Goal: Task Accomplishment & Management: Manage account settings

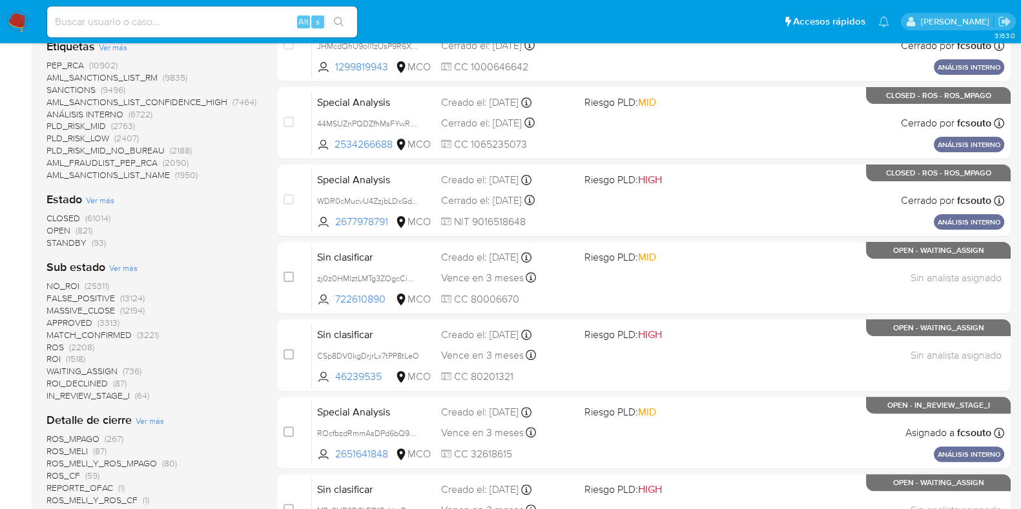
scroll to position [374, 0]
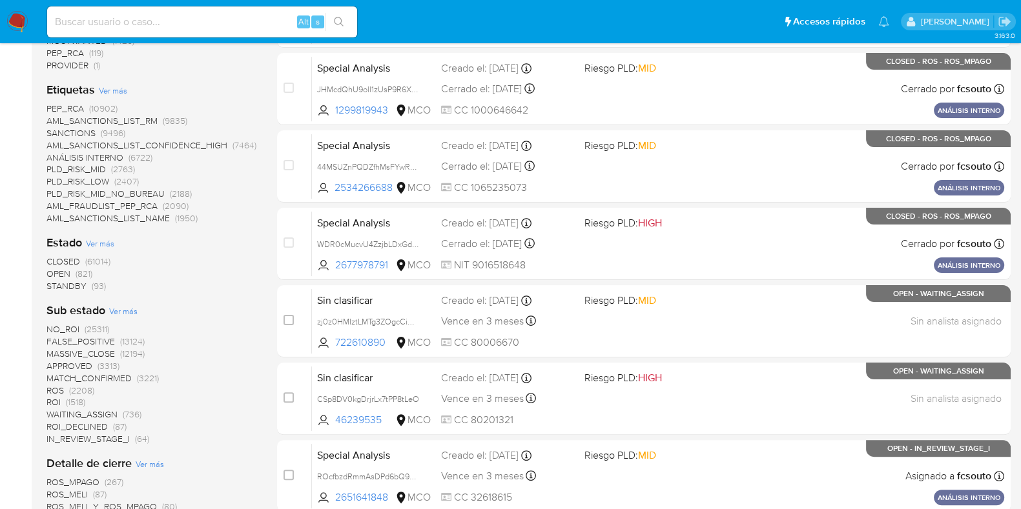
click at [15, 14] on img at bounding box center [17, 22] width 22 height 22
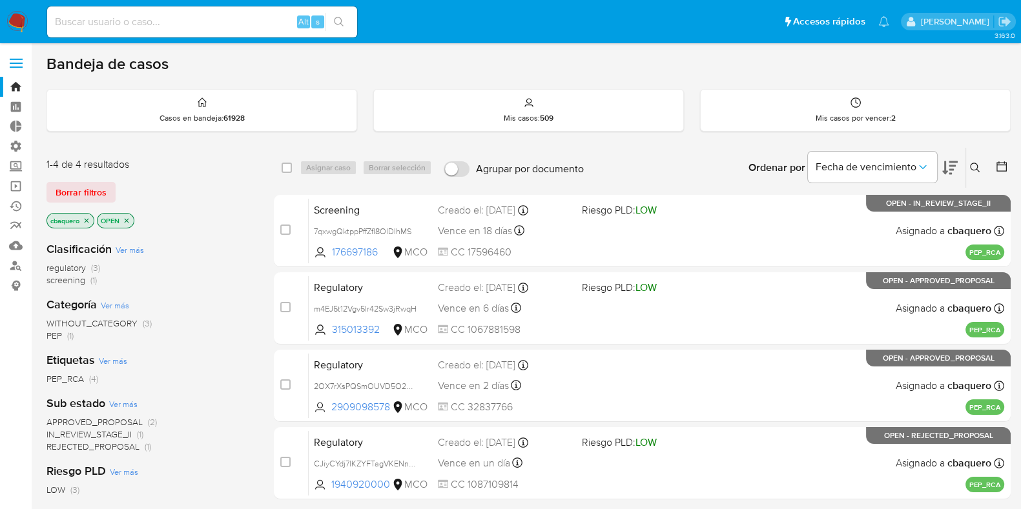
click at [19, 70] on label at bounding box center [16, 63] width 32 height 27
click at [0, 0] on input "checkbox" at bounding box center [0, 0] width 0 height 0
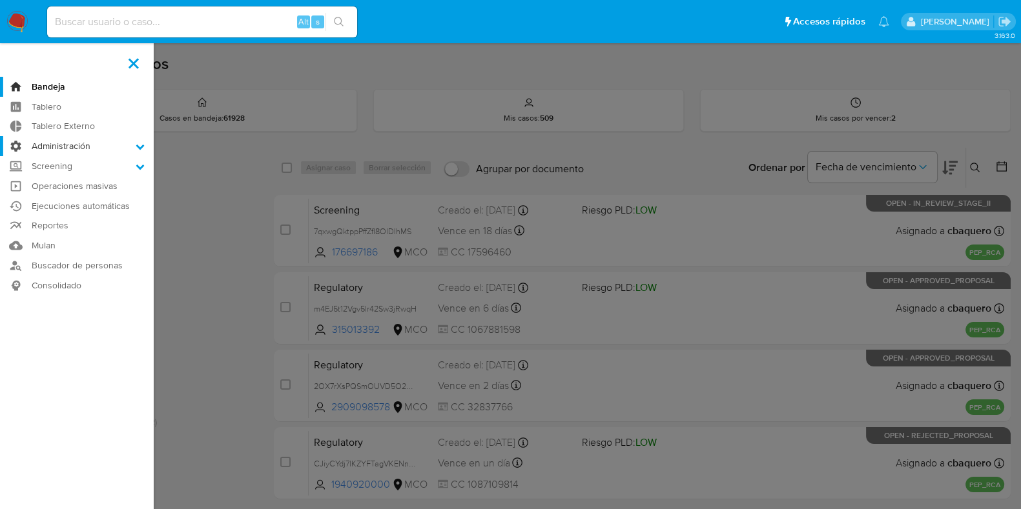
click at [143, 142] on icon at bounding box center [140, 146] width 9 height 9
click at [0, 0] on input "Administración" at bounding box center [0, 0] width 0 height 0
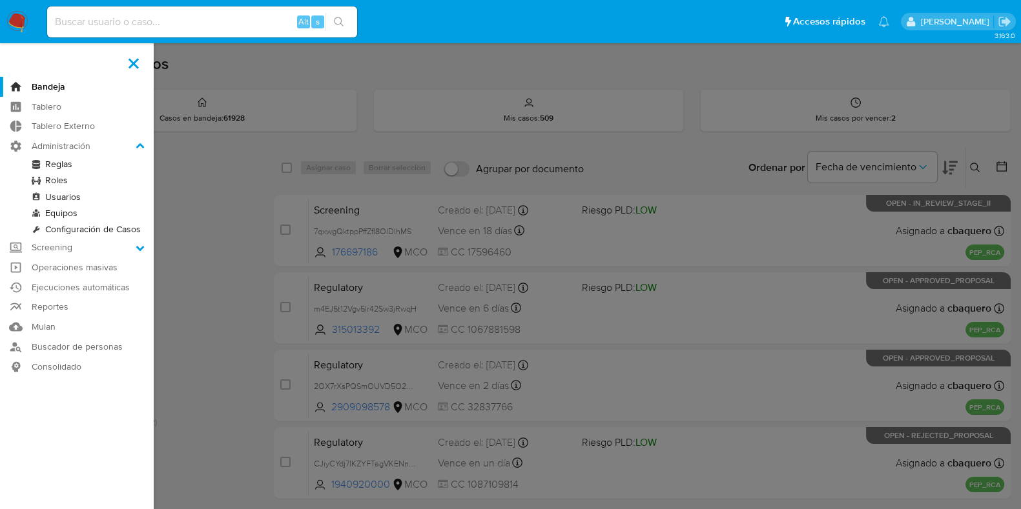
click at [65, 201] on link "Usuarios" at bounding box center [77, 197] width 154 height 16
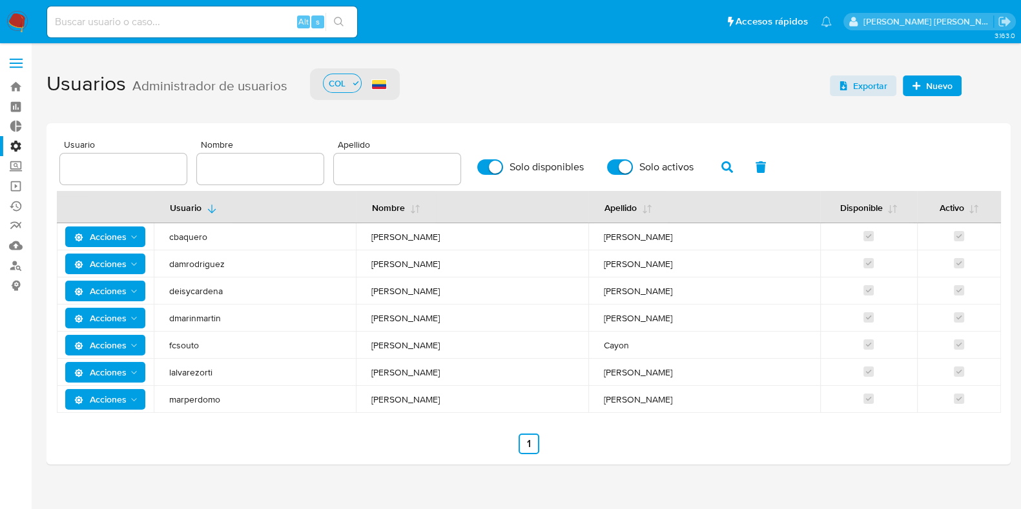
click at [917, 89] on span "Nuevo" at bounding box center [932, 86] width 41 height 18
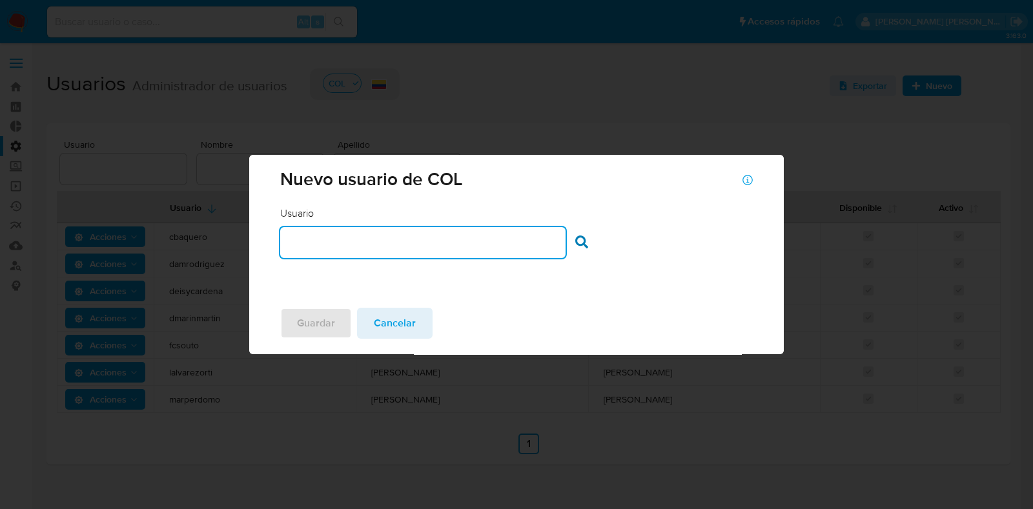
click at [505, 250] on input "text" at bounding box center [422, 242] width 285 height 17
type input "DIESPEJO"
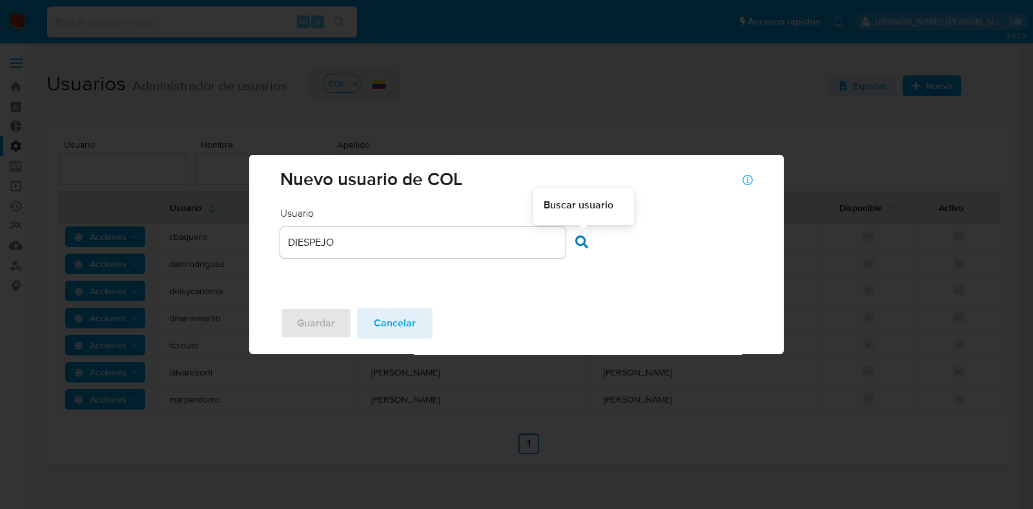
click at [586, 243] on icon at bounding box center [581, 242] width 13 height 13
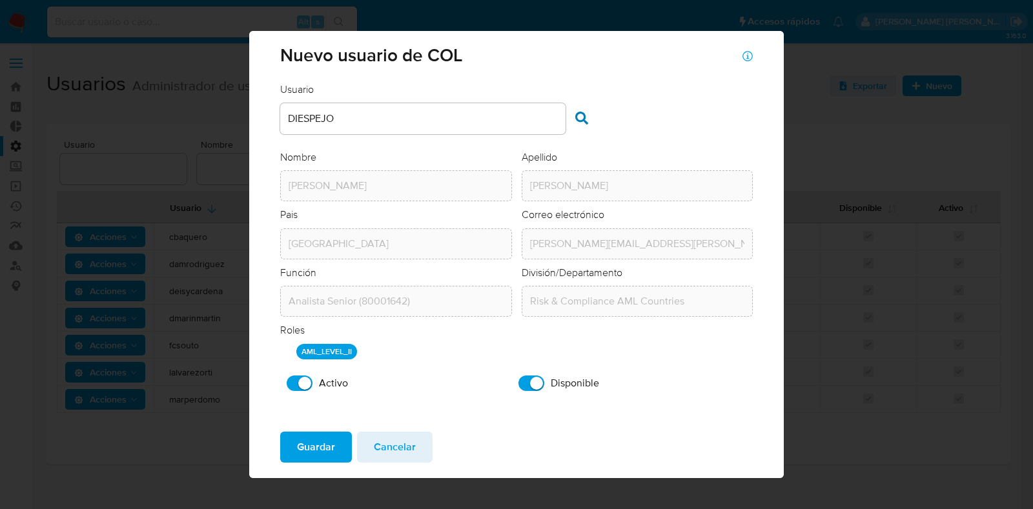
scroll to position [5, 0]
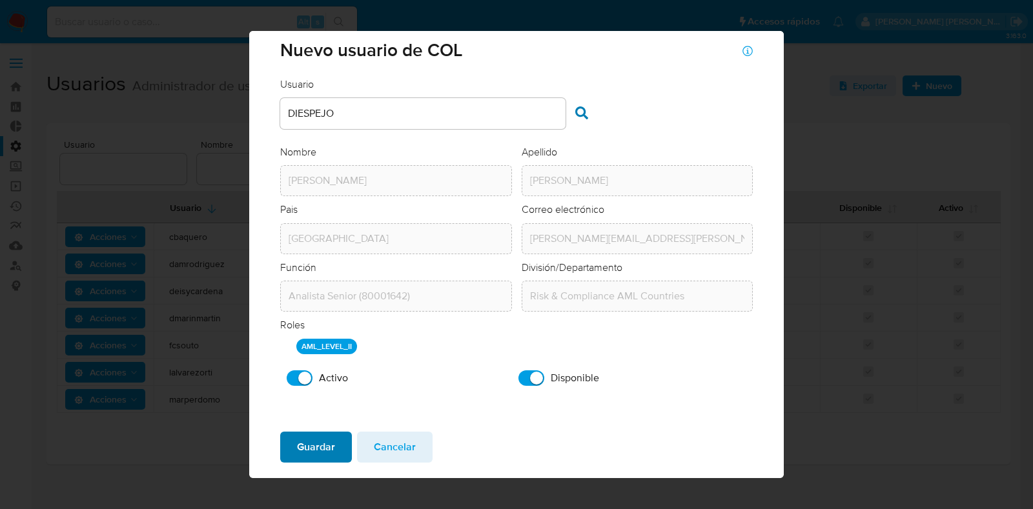
click at [309, 450] on span "Guardar" at bounding box center [316, 447] width 38 height 28
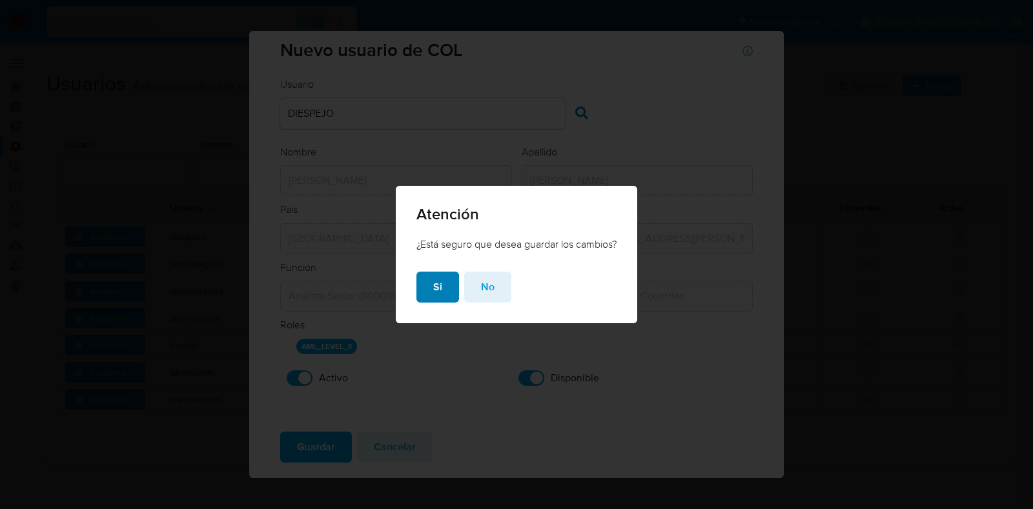
click at [435, 283] on span "Si" at bounding box center [437, 287] width 9 height 28
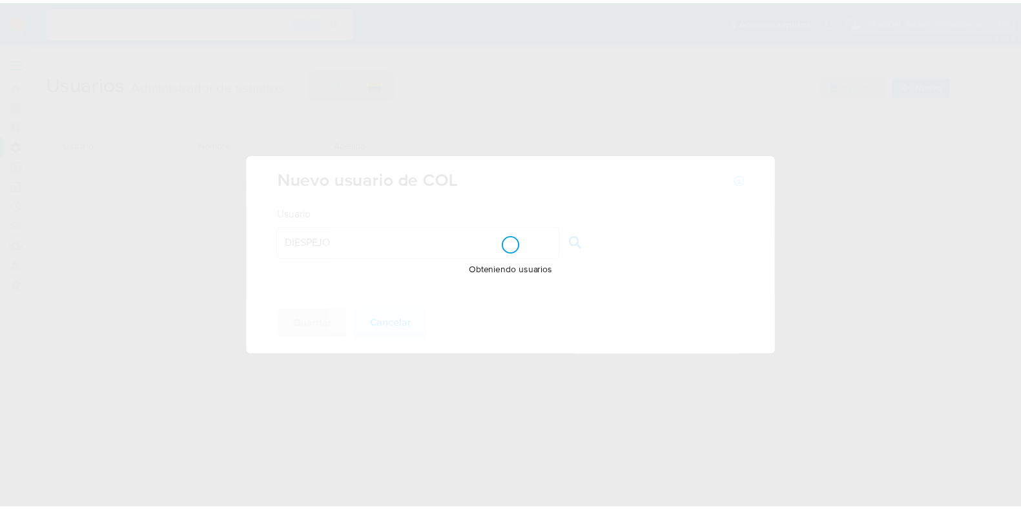
scroll to position [0, 0]
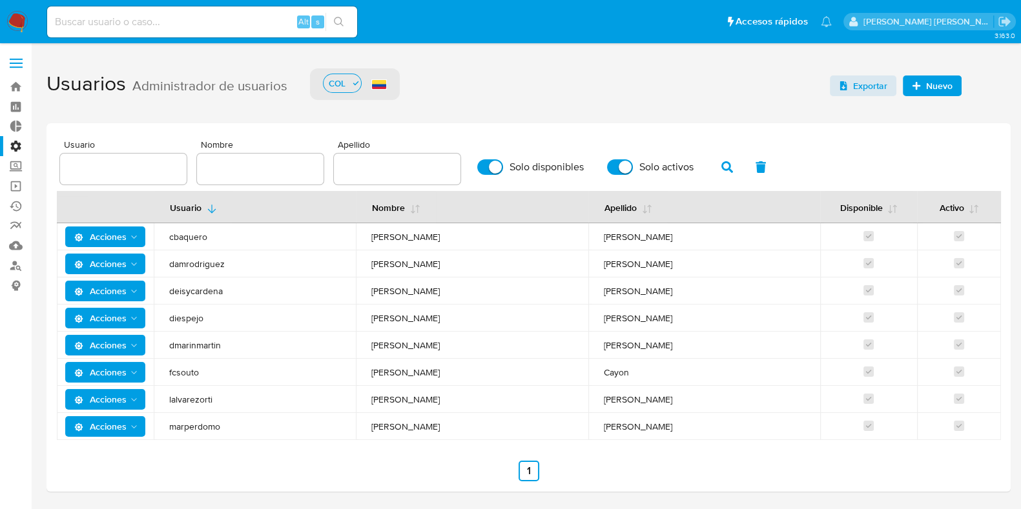
click at [90, 321] on span "Acciones" at bounding box center [100, 318] width 52 height 21
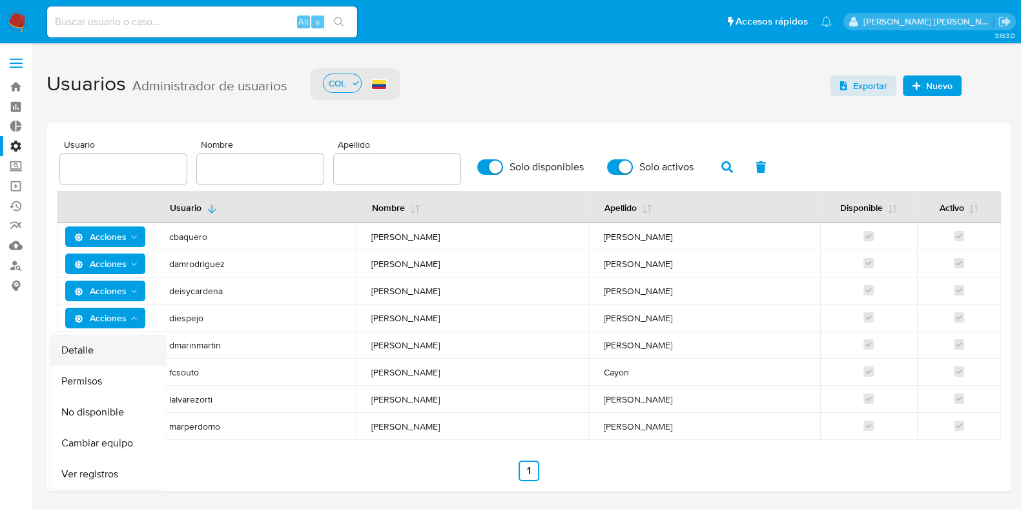
click at [96, 338] on button "Detalle" at bounding box center [108, 350] width 116 height 31
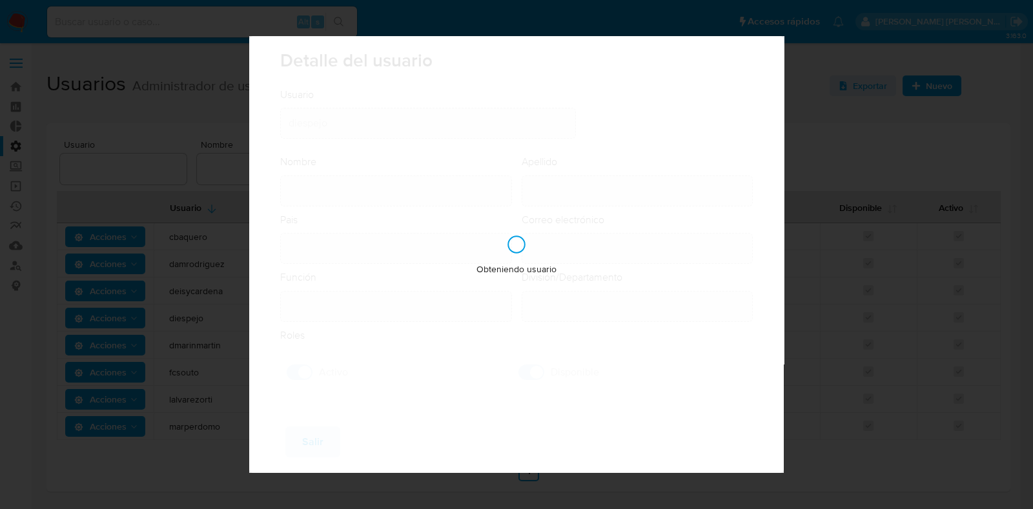
type input "[PERSON_NAME]"
type input "[GEOGRAPHIC_DATA]"
type input "[PERSON_NAME][EMAIL_ADDRESS][DOMAIN_NAME]"
type input "Analista Senior (80001642)"
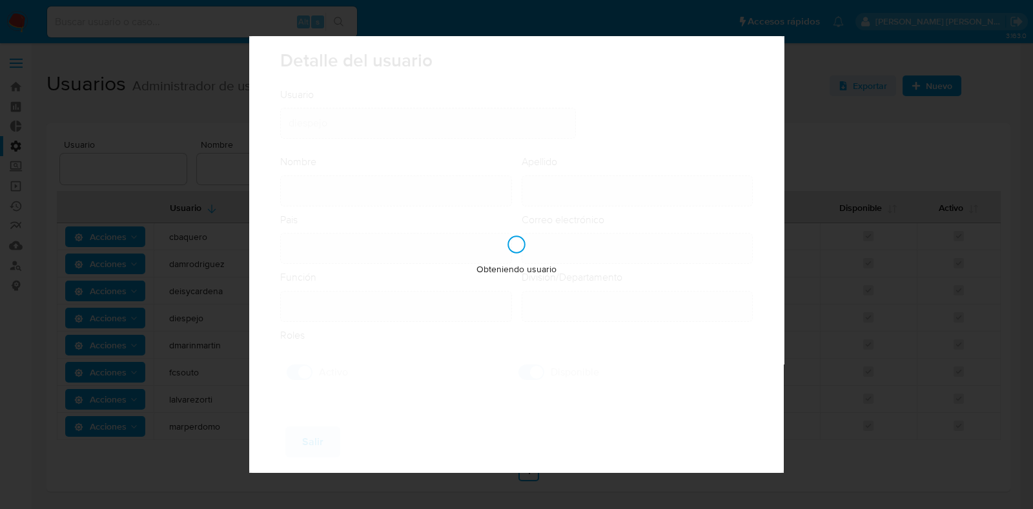
type input "Risk & Compliance AML Countries"
checkbox input "true"
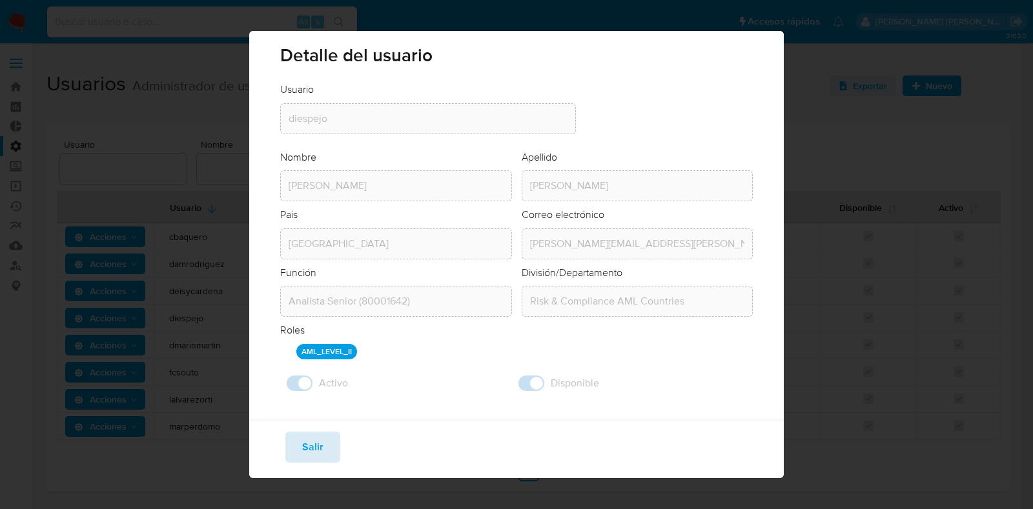
click at [317, 456] on span "Salir" at bounding box center [312, 447] width 21 height 28
checkbox input "false"
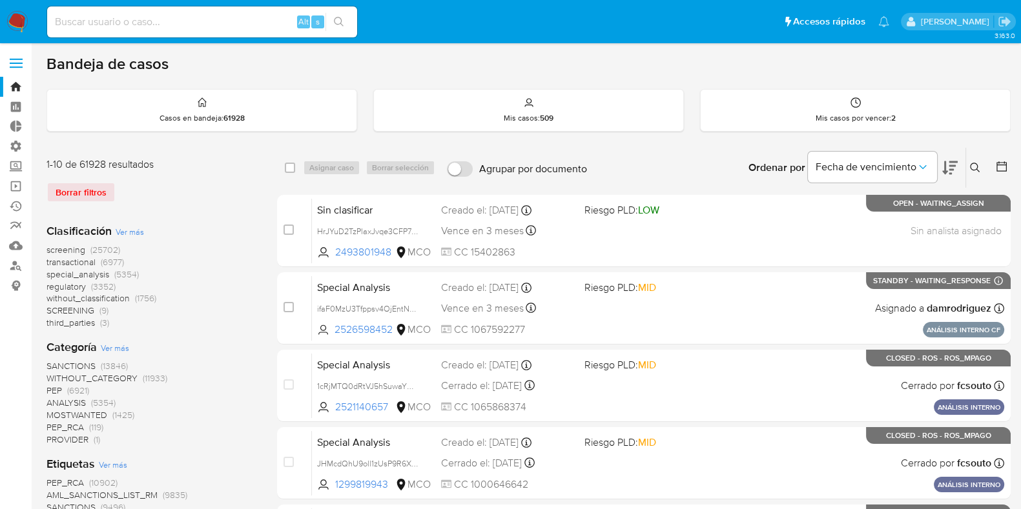
click at [26, 55] on label at bounding box center [16, 63] width 32 height 27
click at [0, 0] on input "checkbox" at bounding box center [0, 0] width 0 height 0
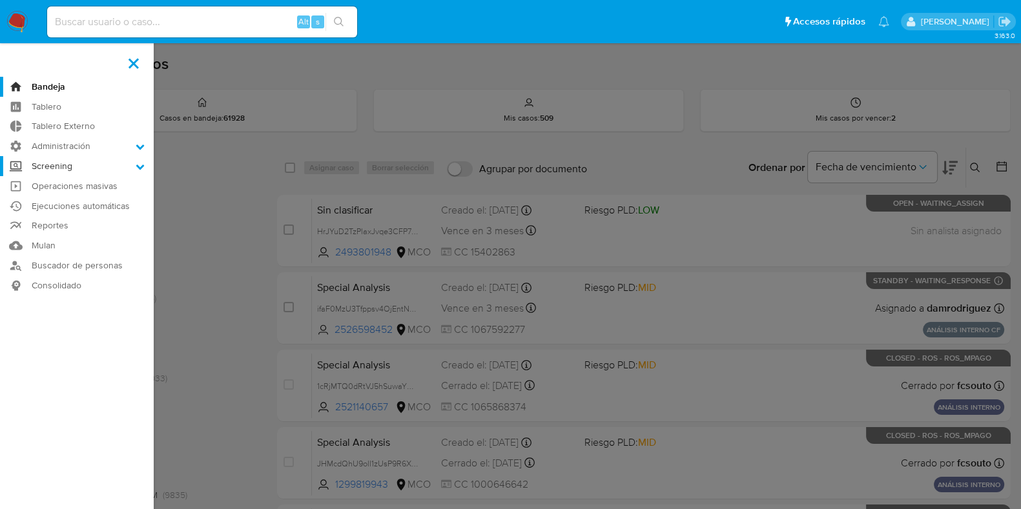
click at [136, 163] on icon at bounding box center [140, 166] width 9 height 9
click at [0, 0] on input "Screening" at bounding box center [0, 0] width 0 height 0
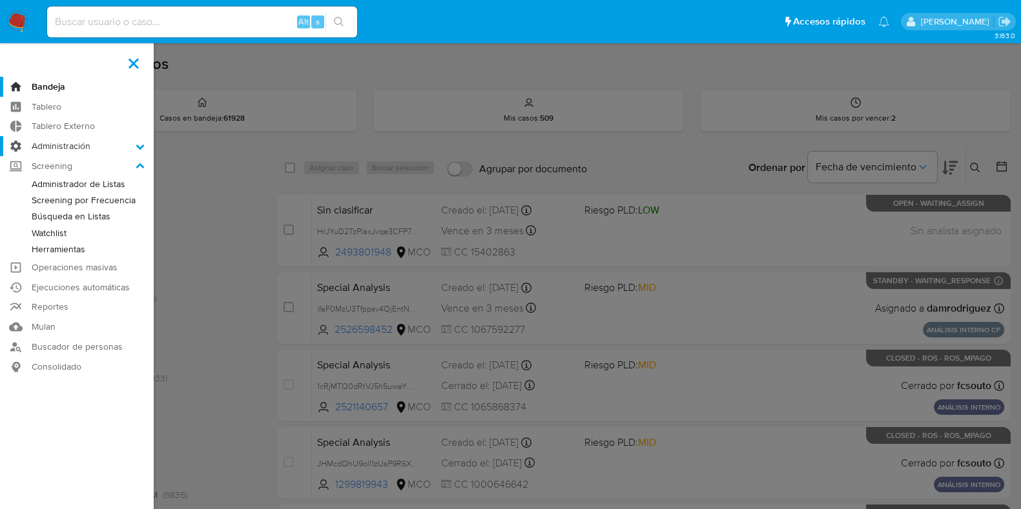
click at [133, 148] on label "Administración" at bounding box center [77, 146] width 154 height 20
click at [0, 0] on input "Administración" at bounding box center [0, 0] width 0 height 0
click at [71, 195] on link "Usuarios" at bounding box center [77, 197] width 154 height 16
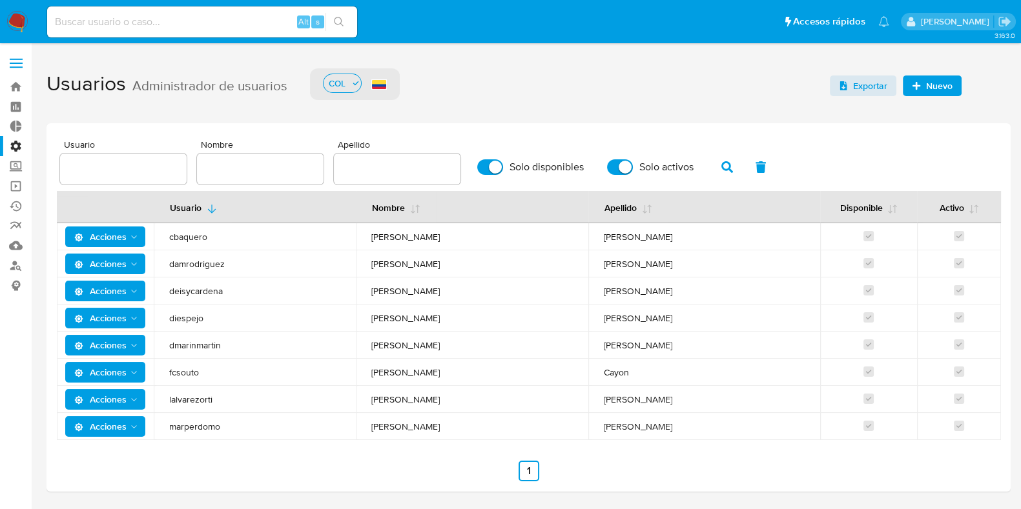
click at [120, 321] on span "Acciones" at bounding box center [100, 318] width 52 height 21
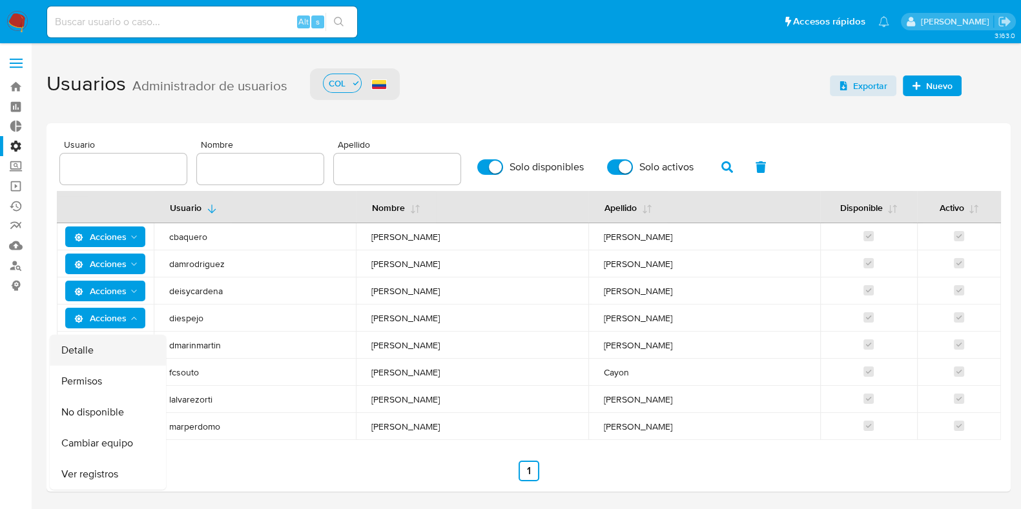
click at [113, 345] on button "Detalle" at bounding box center [108, 350] width 116 height 31
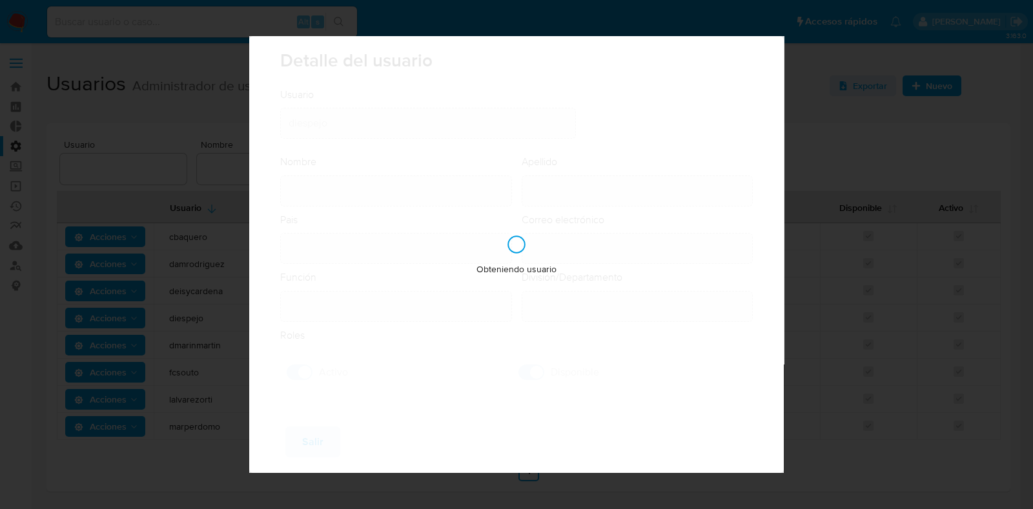
type input "[PERSON_NAME]"
type input "[GEOGRAPHIC_DATA]"
type input "[PERSON_NAME][EMAIL_ADDRESS][DOMAIN_NAME]"
type input "Analista Senior (80001642)"
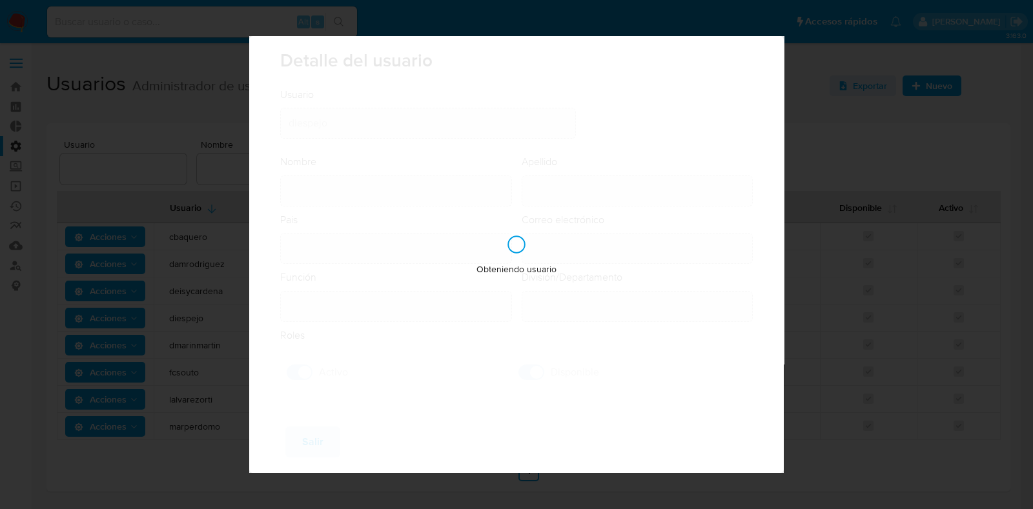
type input "Risk & Compliance AML Countries"
checkbox input "true"
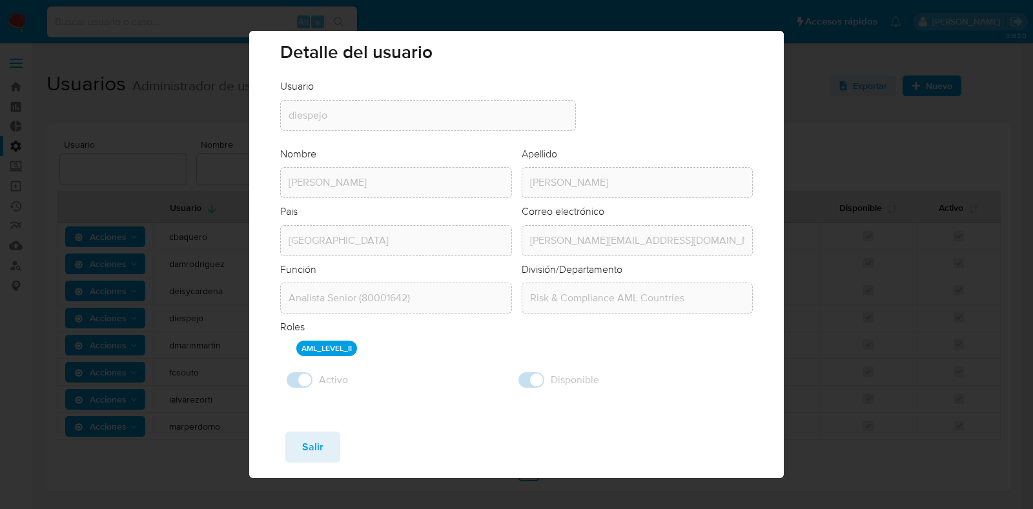
scroll to position [5, 0]
click at [292, 440] on button "Salir" at bounding box center [312, 447] width 55 height 31
checkbox input "false"
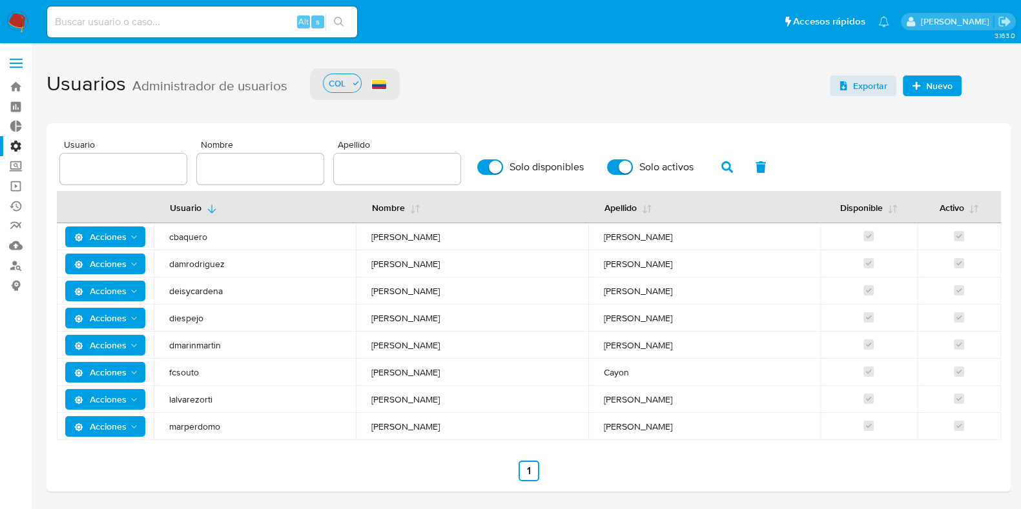
click at [127, 310] on span "Acciones" at bounding box center [106, 318] width 65 height 18
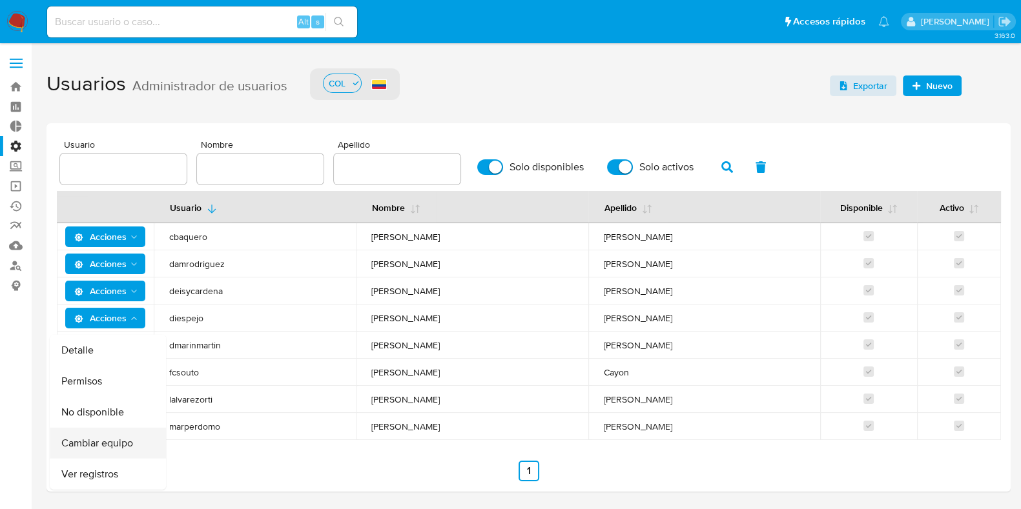
click at [130, 449] on button "Cambiar equipo" at bounding box center [108, 443] width 116 height 31
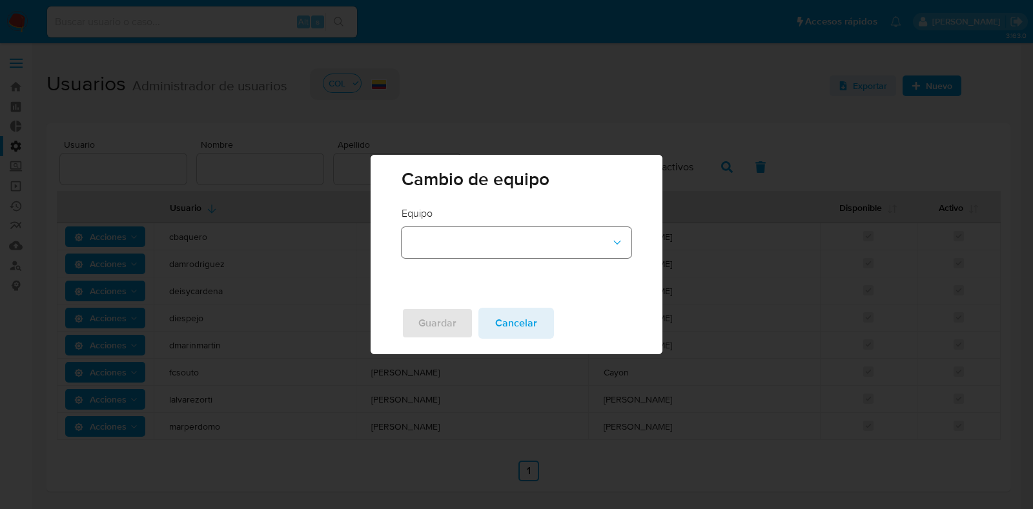
click at [544, 247] on button "team-id-dropdown" at bounding box center [516, 242] width 229 height 31
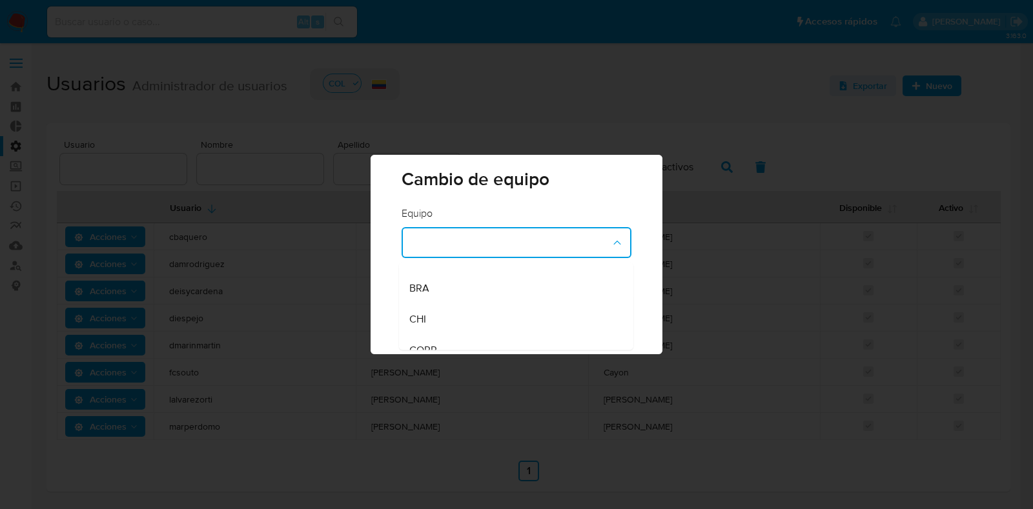
scroll to position [0, 0]
click at [649, 223] on div "Equipo ARG AUDT BRA CHI CORP DEV ECU EMGT HUB HUB2 HUBS LEG MEX OPER PER RISK U…" at bounding box center [516, 252] width 291 height 91
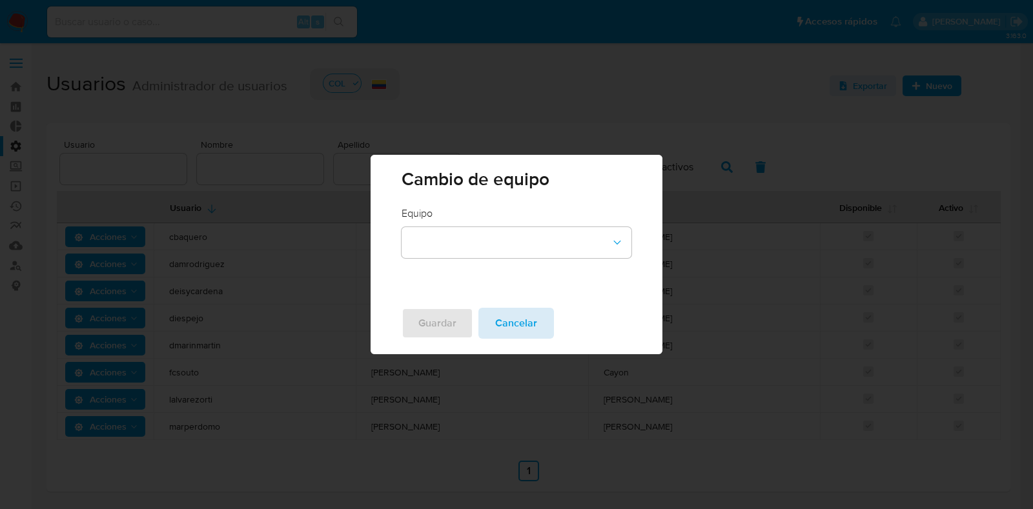
click at [529, 315] on span "Cancelar" at bounding box center [516, 323] width 42 height 28
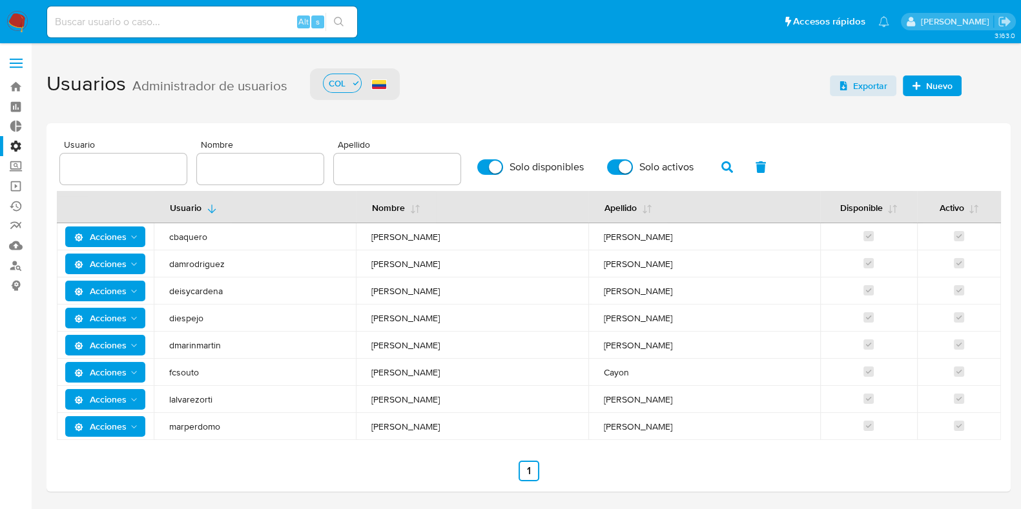
click at [119, 318] on span "Acciones" at bounding box center [100, 318] width 52 height 21
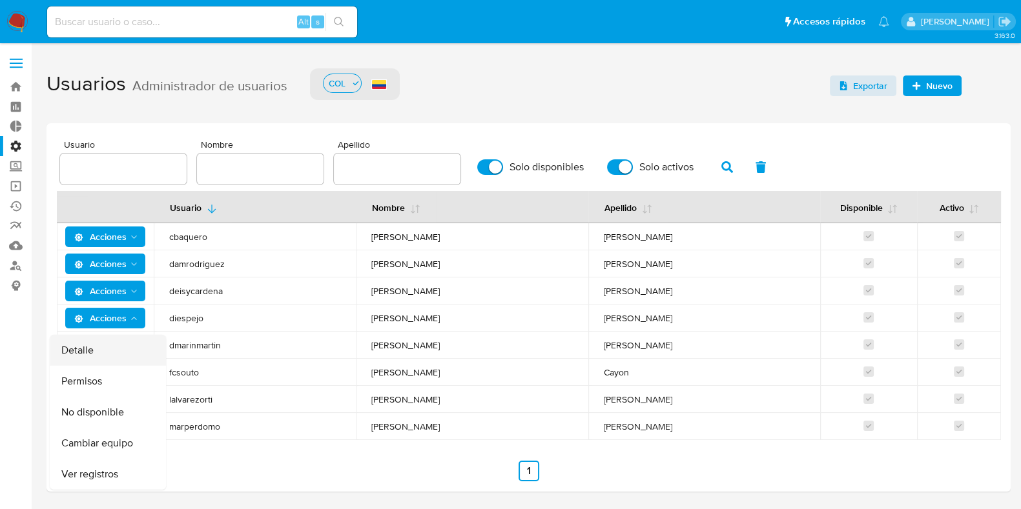
click at [114, 347] on button "Detalle" at bounding box center [108, 350] width 116 height 31
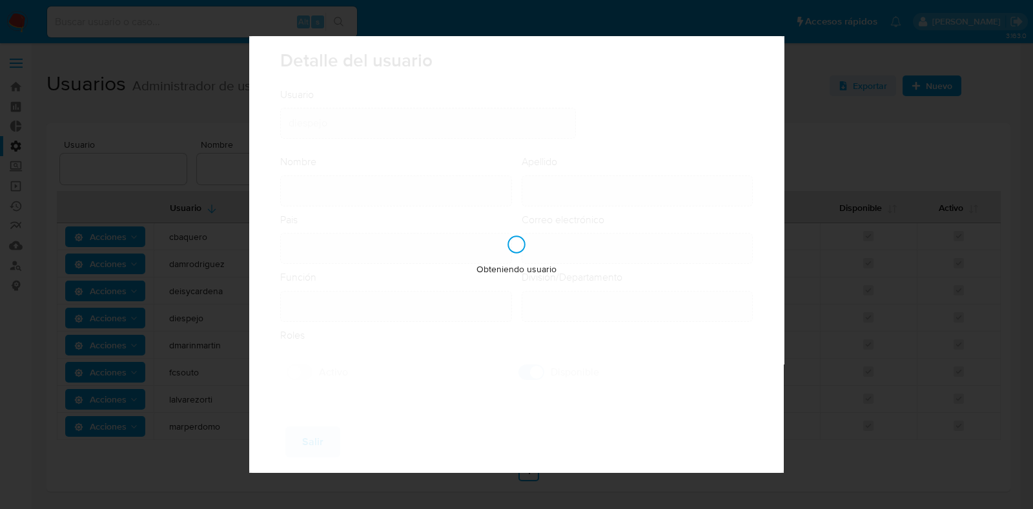
type input "[PERSON_NAME]"
type input "[GEOGRAPHIC_DATA]"
type input "[PERSON_NAME][EMAIL_ADDRESS][DOMAIN_NAME]"
type input "Analista Senior (80001642)"
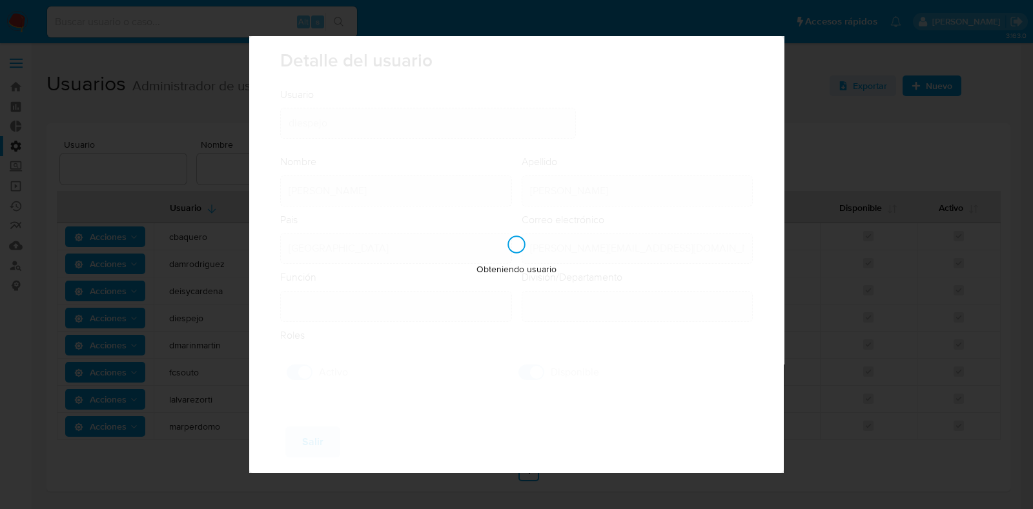
type input "Risk & Compliance AML Countries"
checkbox input "true"
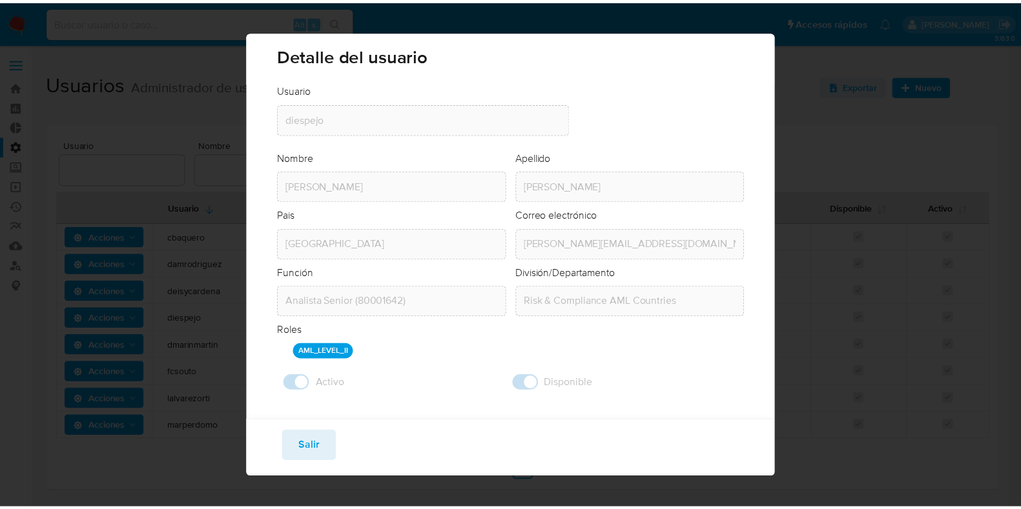
scroll to position [5, 0]
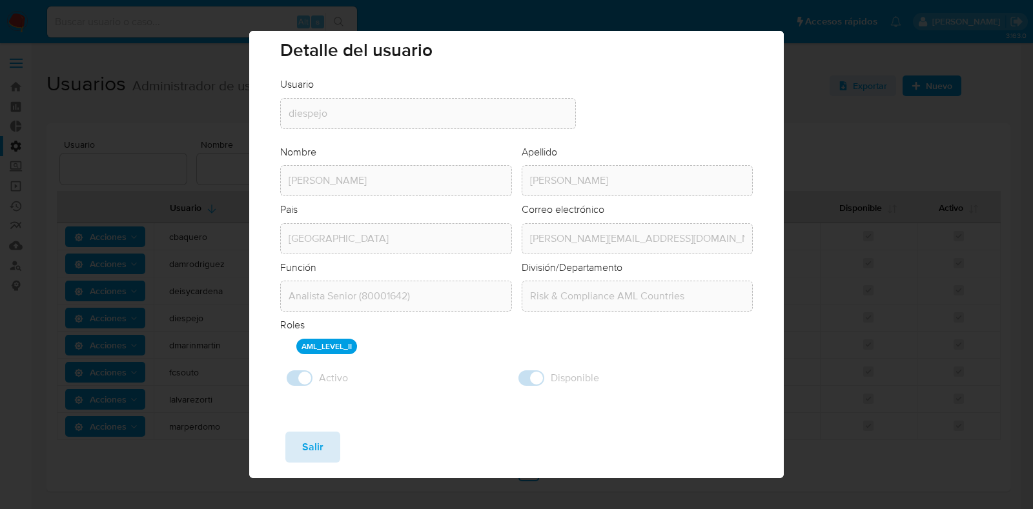
click at [320, 446] on span "Salir" at bounding box center [312, 447] width 21 height 28
checkbox input "false"
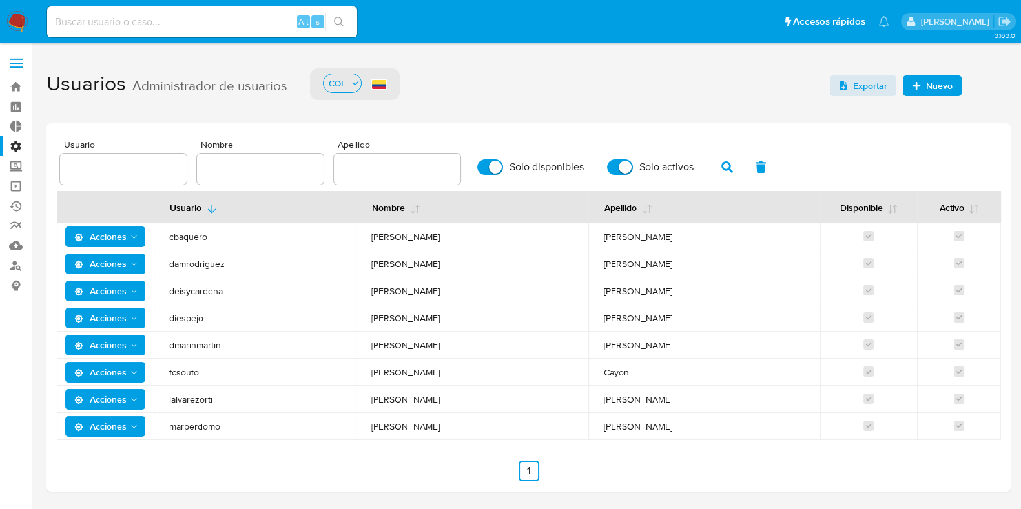
click at [178, 326] on td "diespejo" at bounding box center [255, 318] width 202 height 27
